Goal: Task Accomplishment & Management: Manage account settings

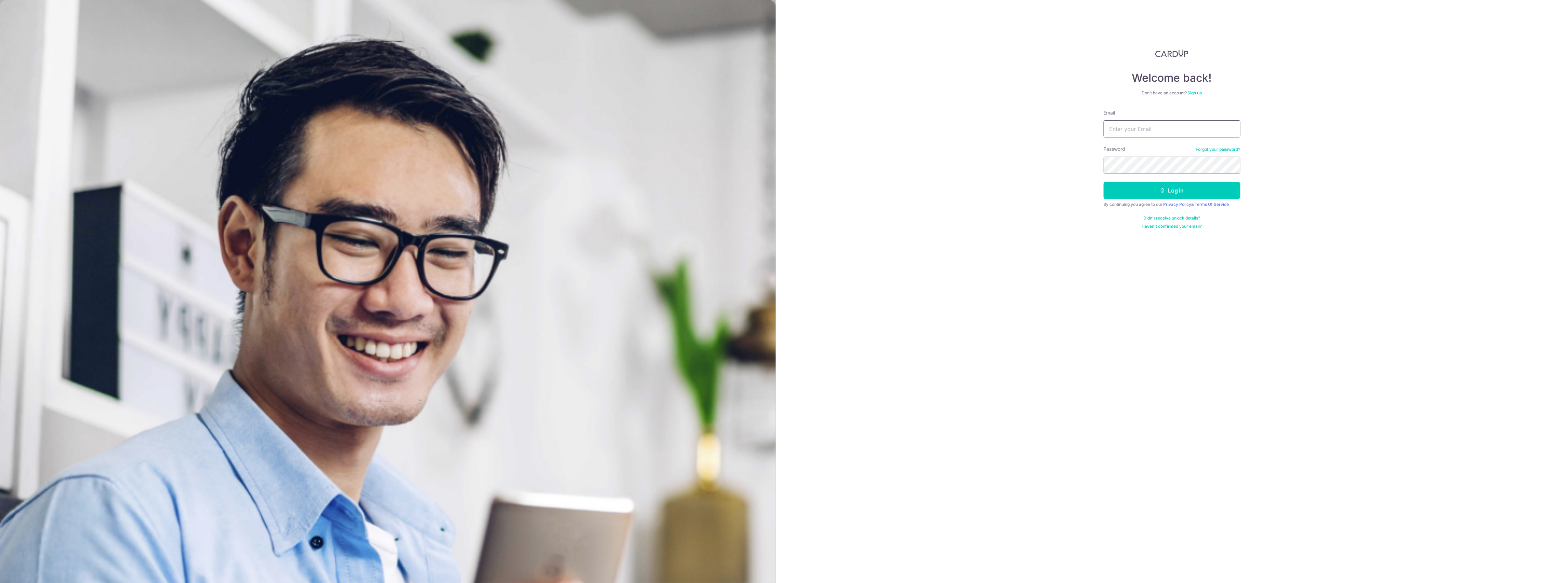
click at [1188, 125] on input "Email" at bounding box center [1172, 129] width 137 height 17
type input "[EMAIL_ADDRESS][DOMAIN_NAME]"
click at [1104, 182] on button "Log in" at bounding box center [1172, 190] width 137 height 17
click at [1104, 210] on button "Log in" at bounding box center [1172, 218] width 137 height 17
click at [1262, 85] on div "Welcome back! Don’t have an account? Sign up Email Password Forgot your passwor…" at bounding box center [1172, 292] width 792 height 583
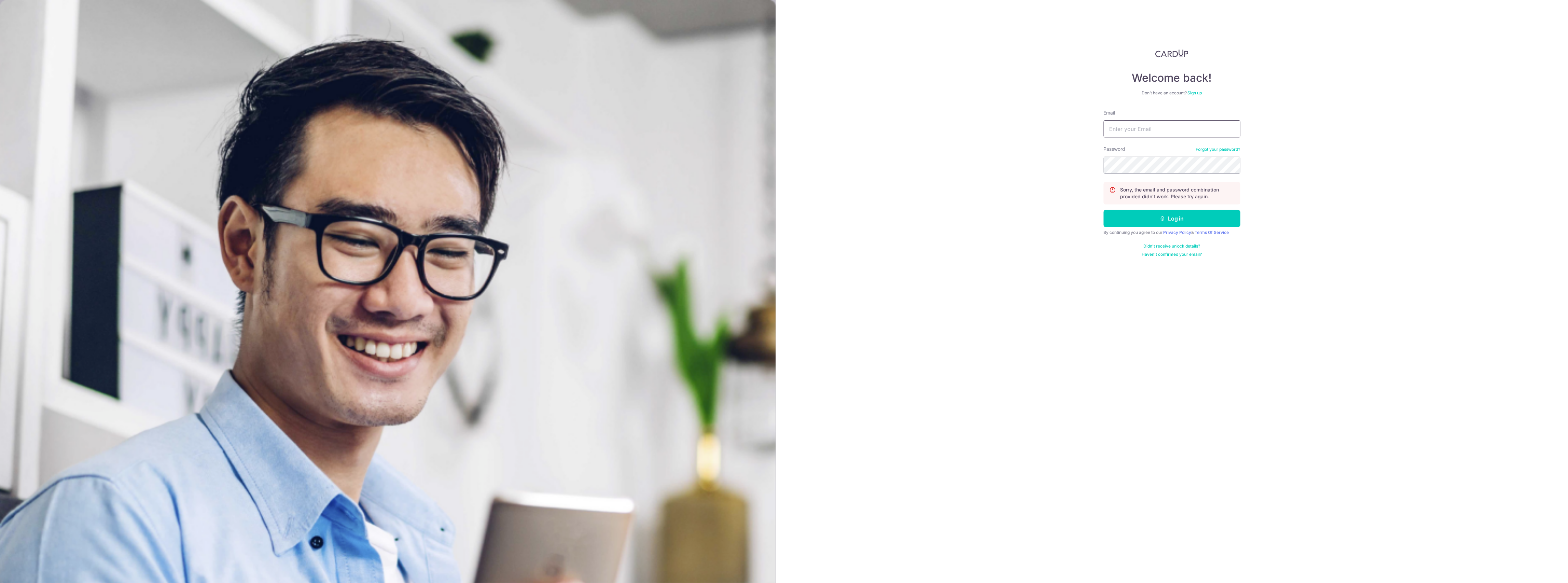
click at [1164, 130] on input "Email" at bounding box center [1172, 129] width 137 height 17
type input "[EMAIL_ADDRESS][DOMAIN_NAME]"
click at [1143, 215] on button "Log in" at bounding box center [1172, 218] width 137 height 17
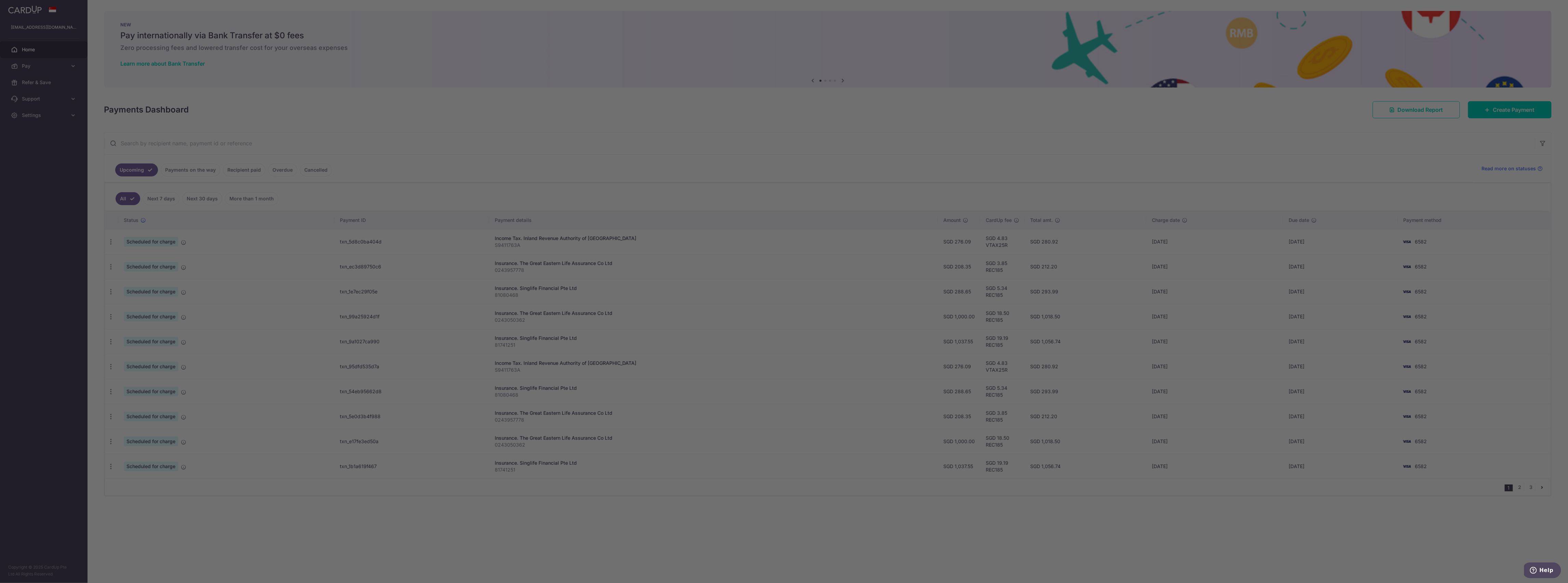
click at [1532, 489] on div at bounding box center [792, 294] width 1584 height 588
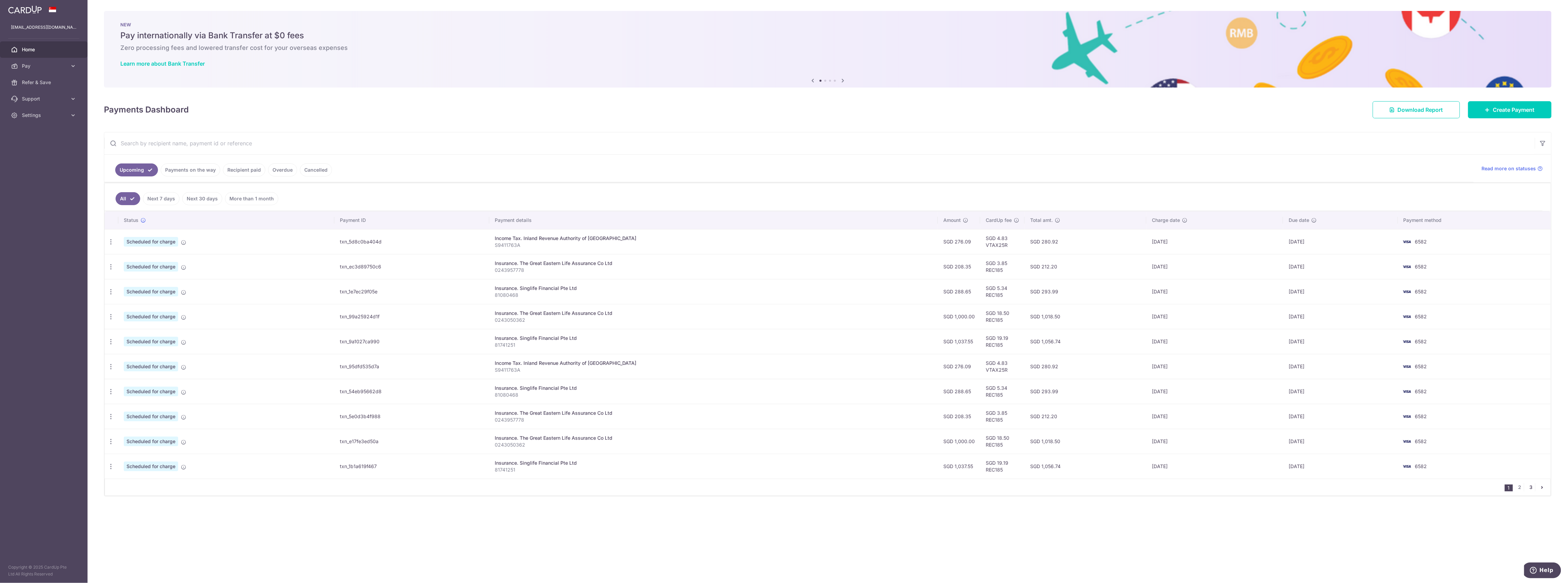
click at [1530, 491] on link "3" at bounding box center [1531, 487] width 8 height 8
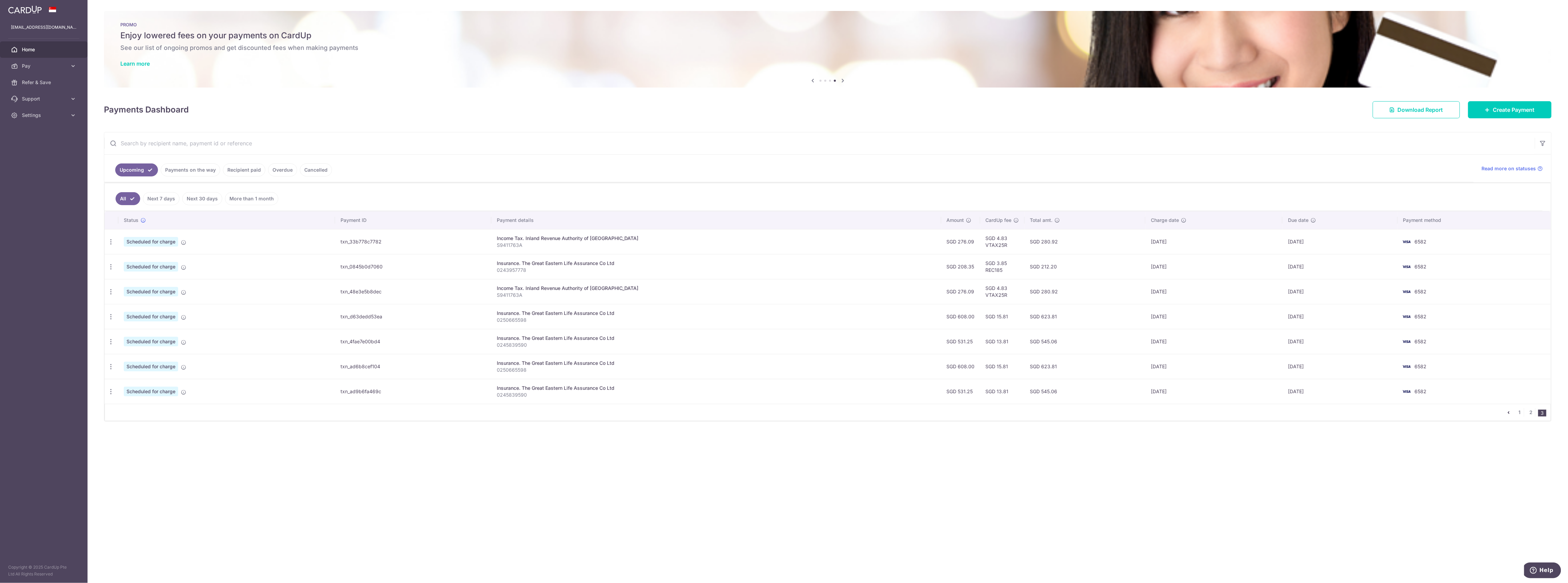
click at [1283, 369] on td "28/08/2027" at bounding box center [1340, 366] width 115 height 25
click at [110, 367] on icon "button" at bounding box center [111, 367] width 7 height 7
click at [119, 403] on icon at bounding box center [114, 402] width 8 height 8
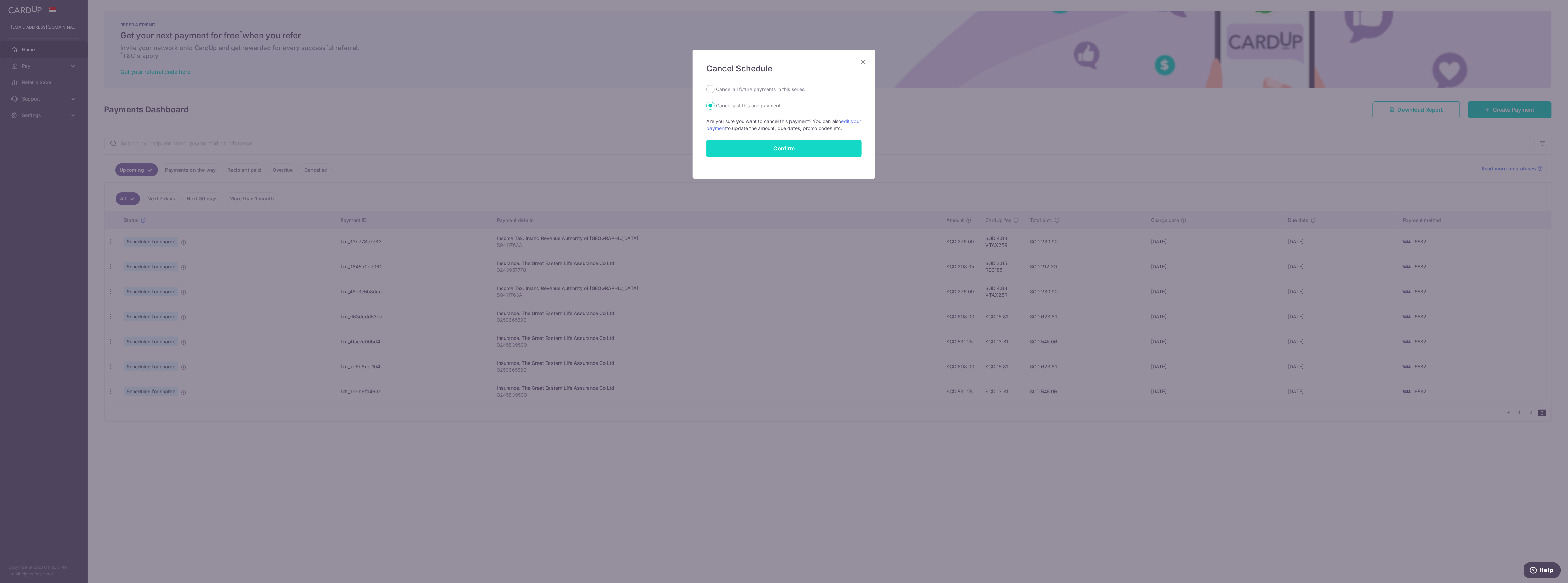
click at [737, 147] on button "Confirm" at bounding box center [783, 148] width 155 height 17
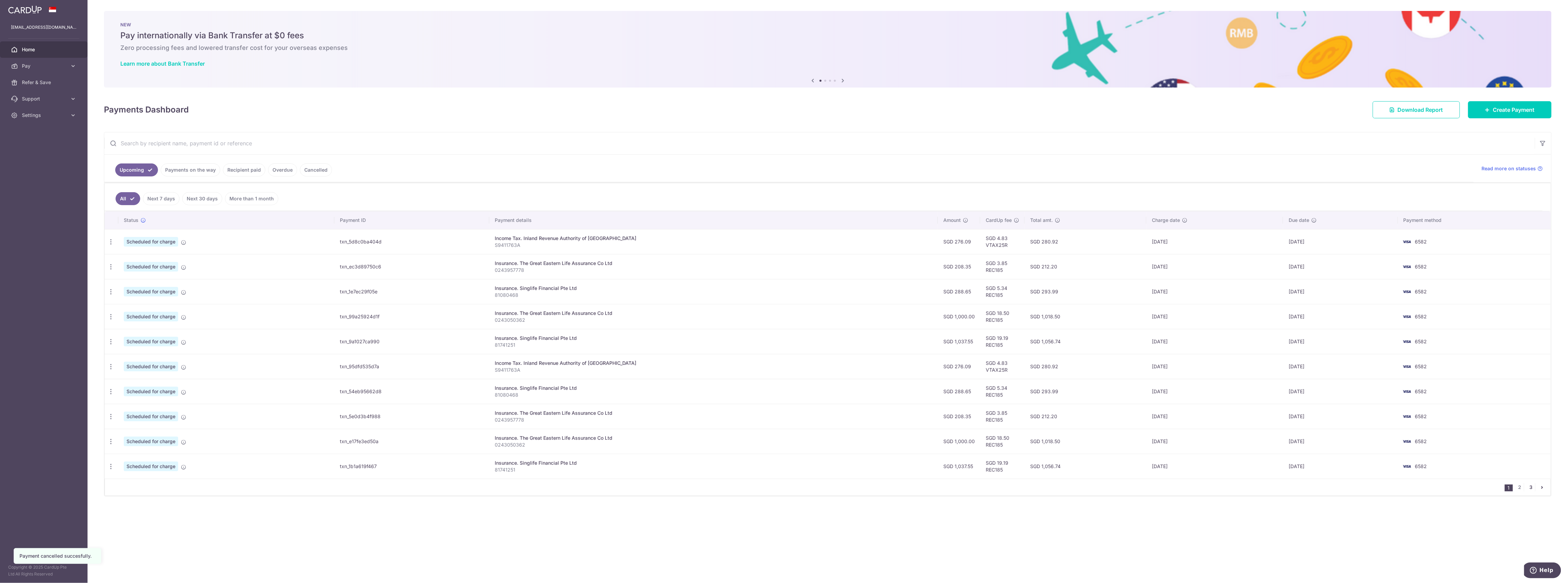
click at [1533, 490] on link "3" at bounding box center [1531, 487] width 8 height 8
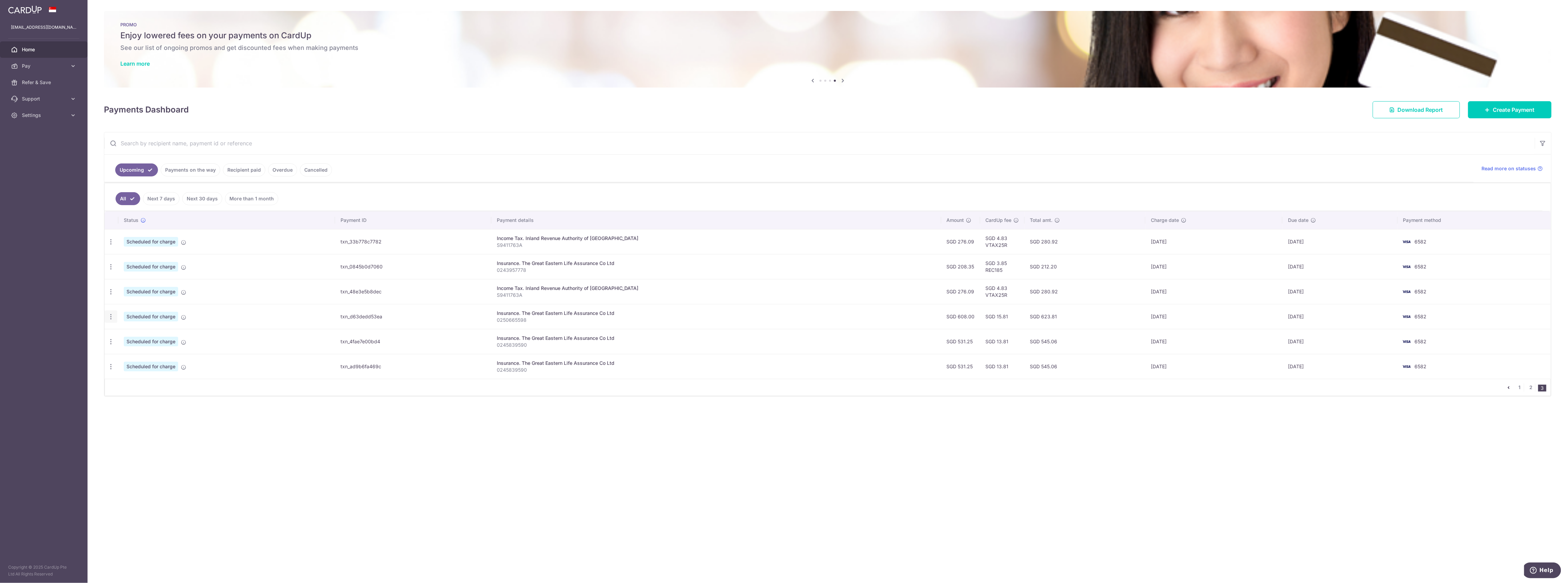
click at [111, 318] on icon "button" at bounding box center [111, 317] width 7 height 7
click at [127, 356] on span "Cancel payment" at bounding box center [147, 352] width 46 height 8
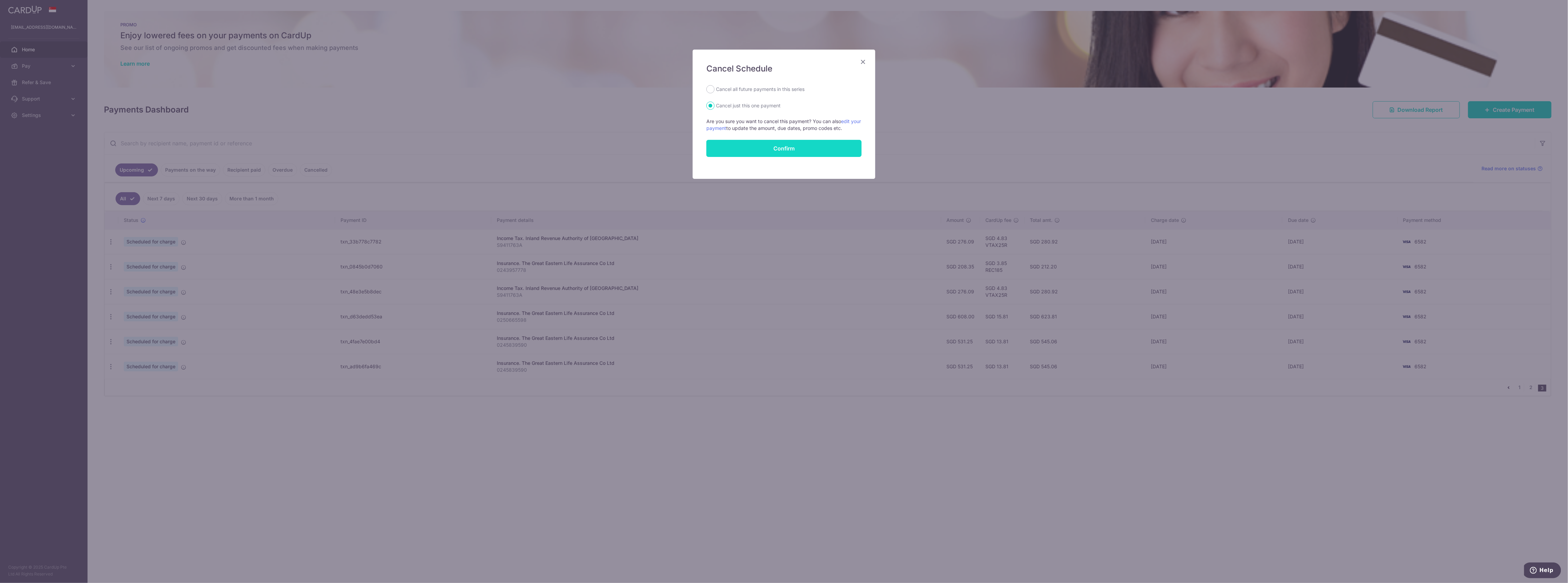
click at [743, 154] on button "Confirm" at bounding box center [783, 148] width 155 height 17
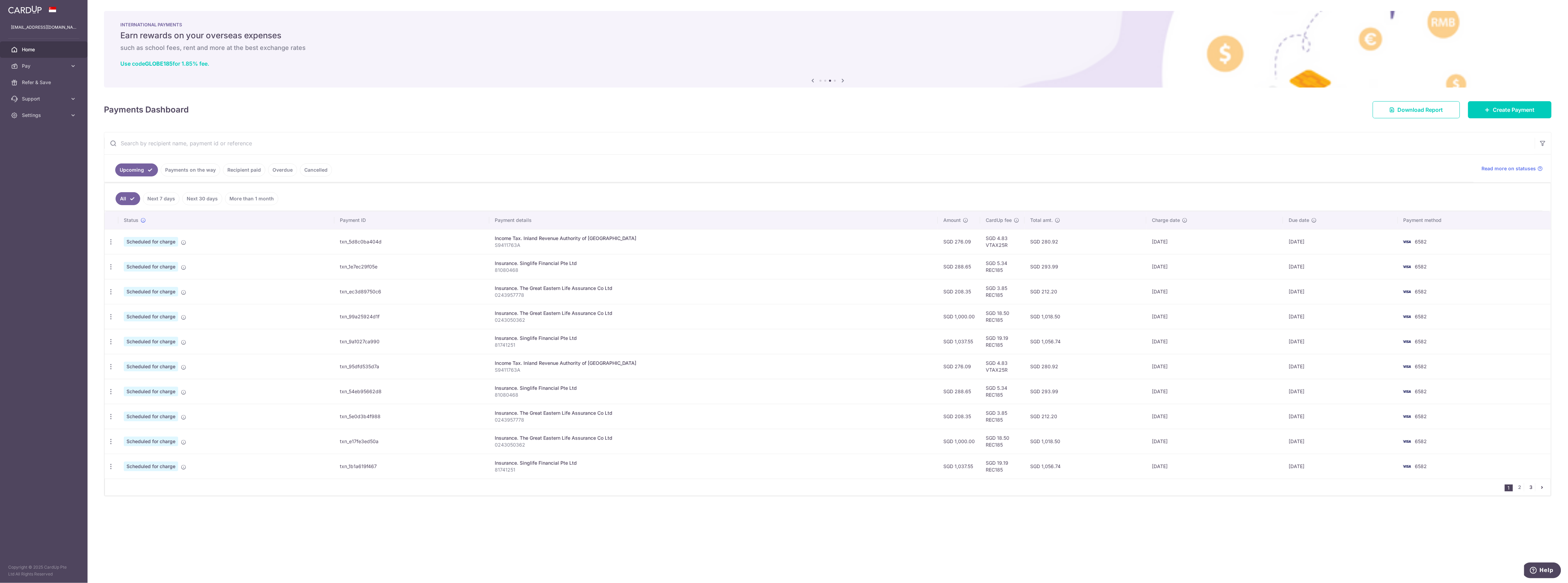
click at [1528, 489] on link "3" at bounding box center [1531, 487] width 8 height 8
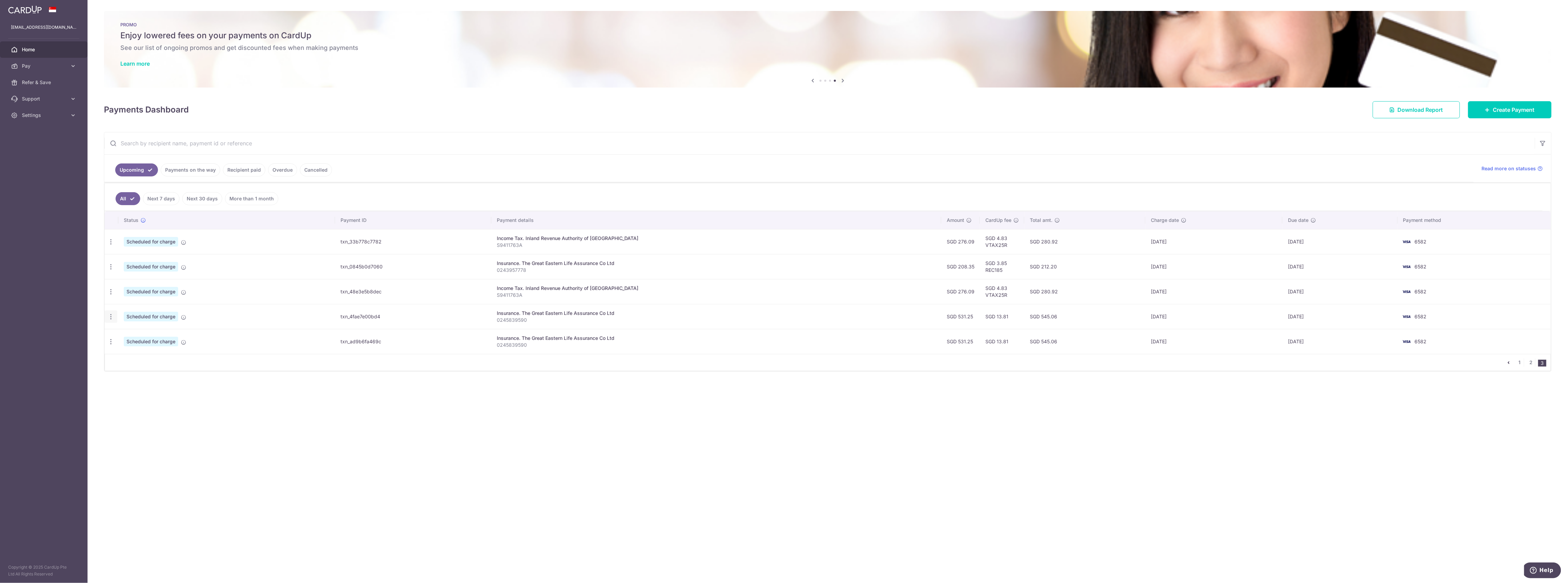
click at [110, 320] on icon "button" at bounding box center [111, 317] width 7 height 7
click at [125, 354] on span "Cancel payment" at bounding box center [147, 352] width 46 height 8
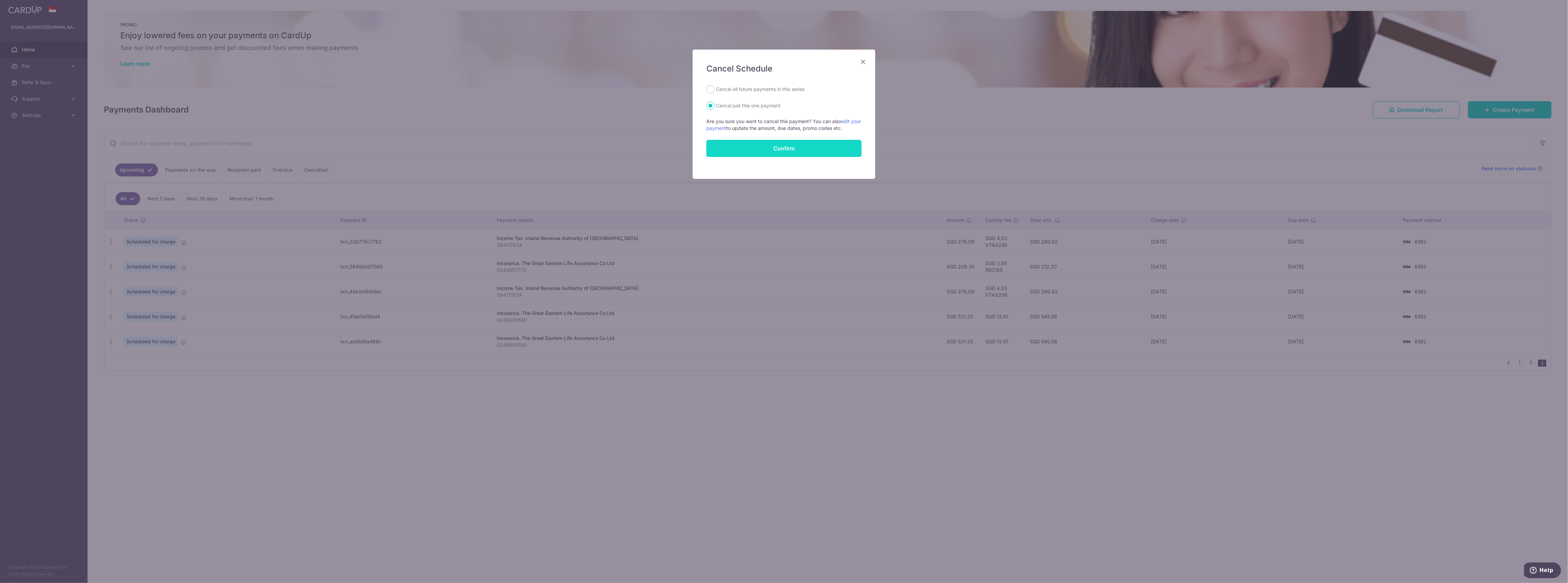
click at [743, 153] on button "Confirm" at bounding box center [783, 148] width 155 height 17
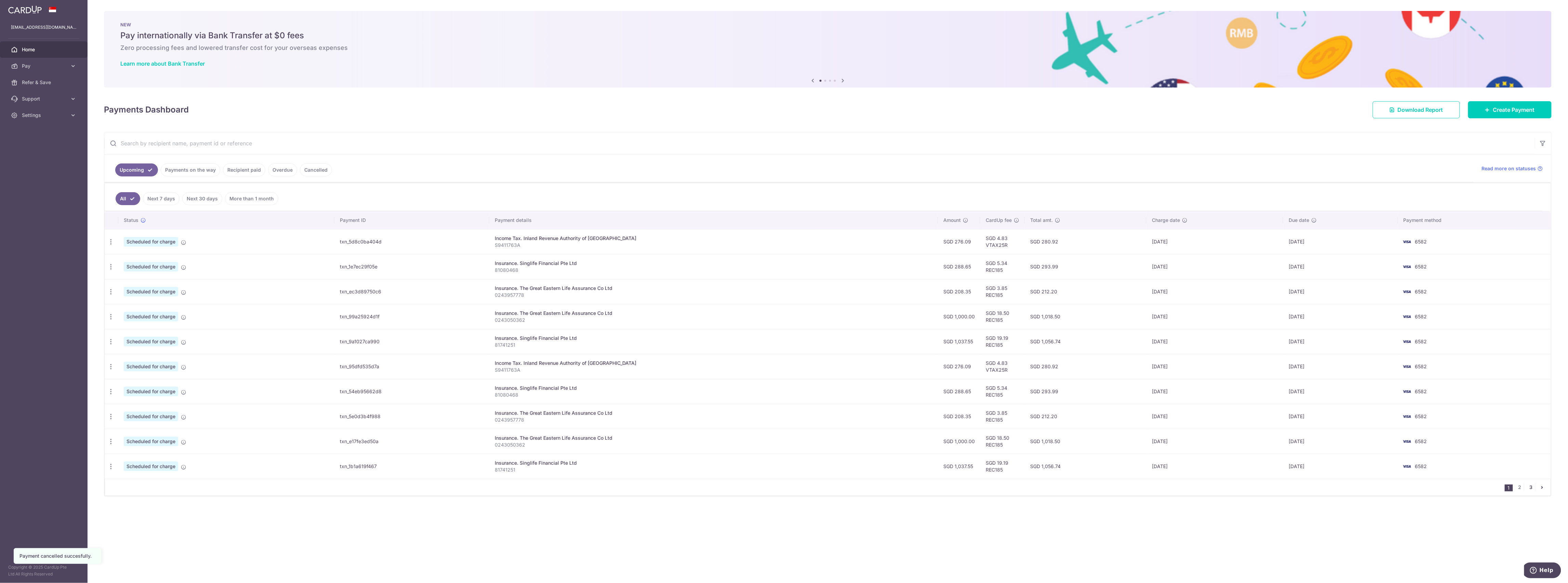
click at [1533, 486] on link "3" at bounding box center [1531, 487] width 8 height 8
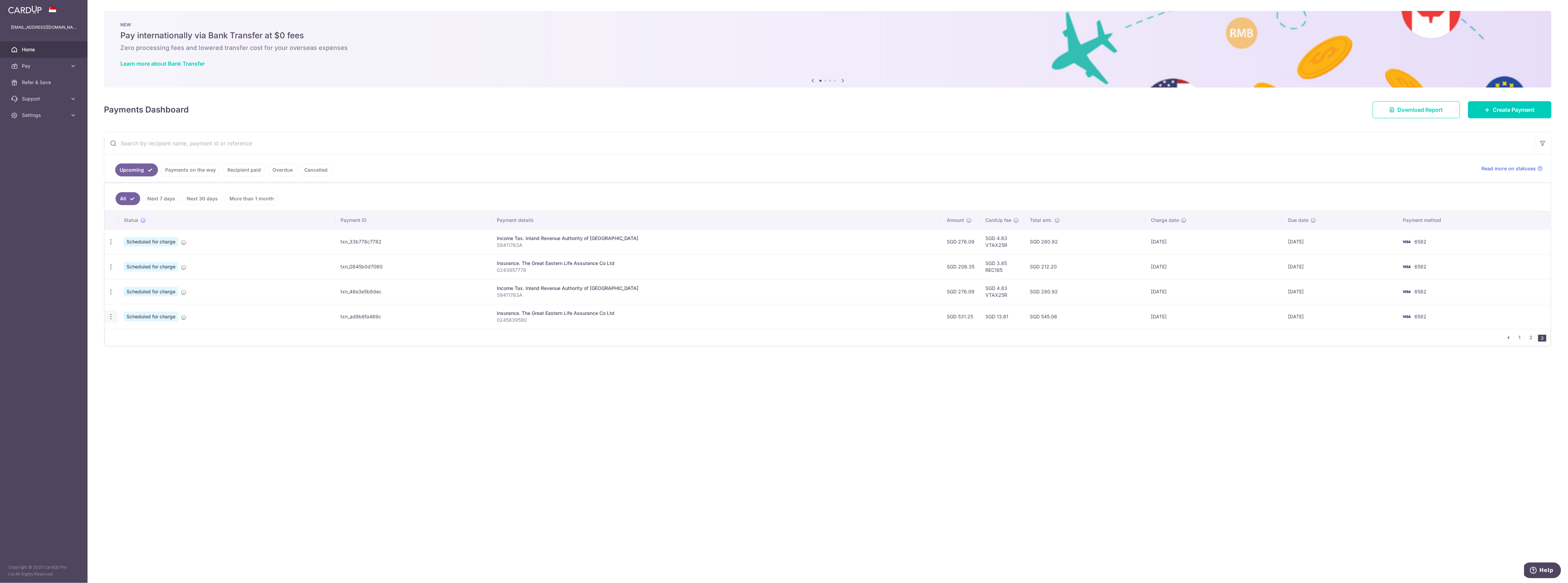
click at [110, 319] on icon "button" at bounding box center [111, 317] width 7 height 7
click at [125, 354] on span "Cancel payment" at bounding box center [147, 352] width 46 height 8
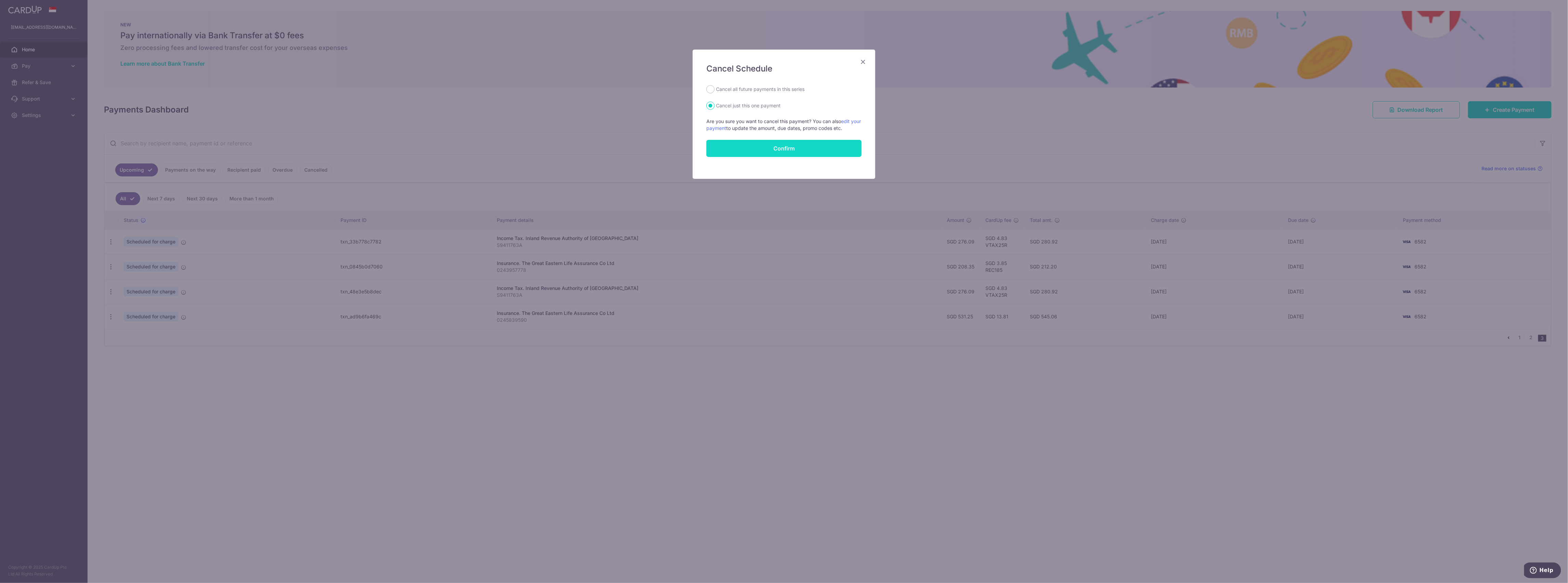
click at [809, 145] on button "Confirm" at bounding box center [783, 148] width 155 height 17
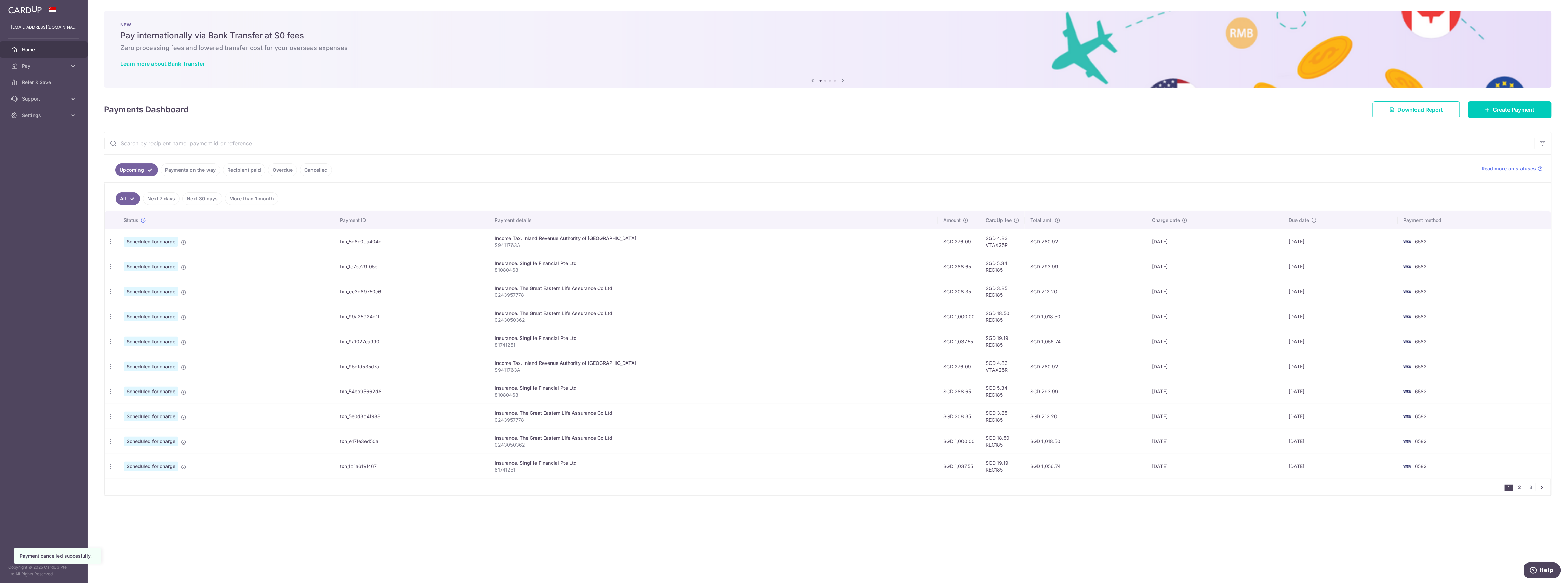
click at [1519, 491] on link "2" at bounding box center [1519, 487] width 8 height 8
click at [1530, 490] on link "3" at bounding box center [1531, 487] width 8 height 8
